Goal: Task Accomplishment & Management: Manage account settings

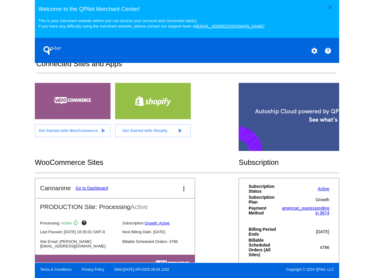
scroll to position [163, 0]
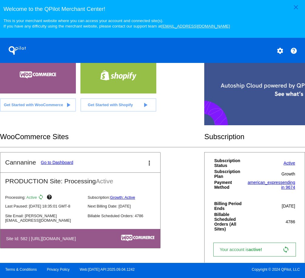
click at [57, 164] on link "Go to Dashboard" at bounding box center [57, 162] width 32 height 5
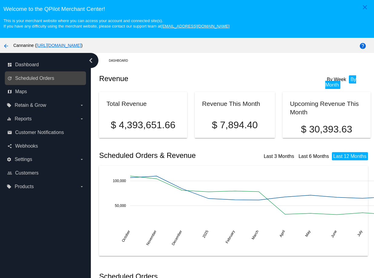
click at [45, 75] on link "update Scheduled Orders" at bounding box center [45, 79] width 77 height 10
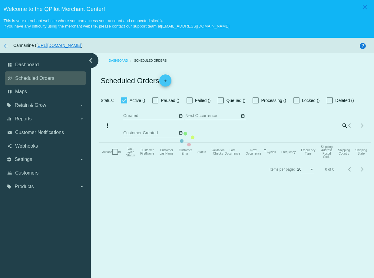
checkbox input "true"
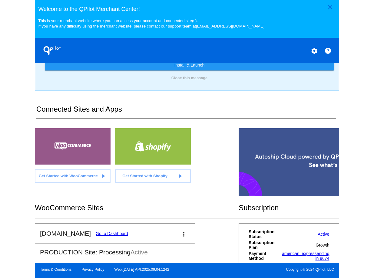
scroll to position [121, 0]
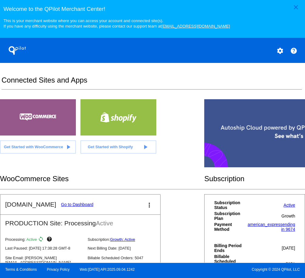
click at [69, 207] on link "Go to Dashboard" at bounding box center [77, 204] width 32 height 5
